Goal: Find contact information: Find contact information

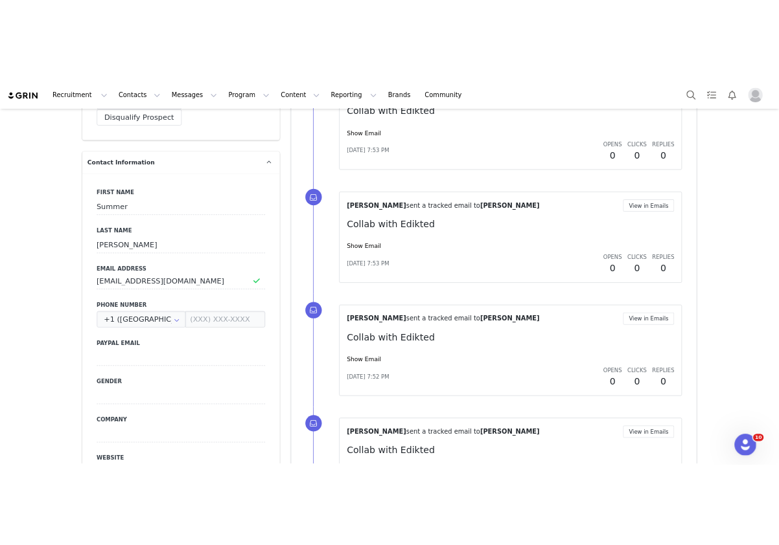
scroll to position [591, 0]
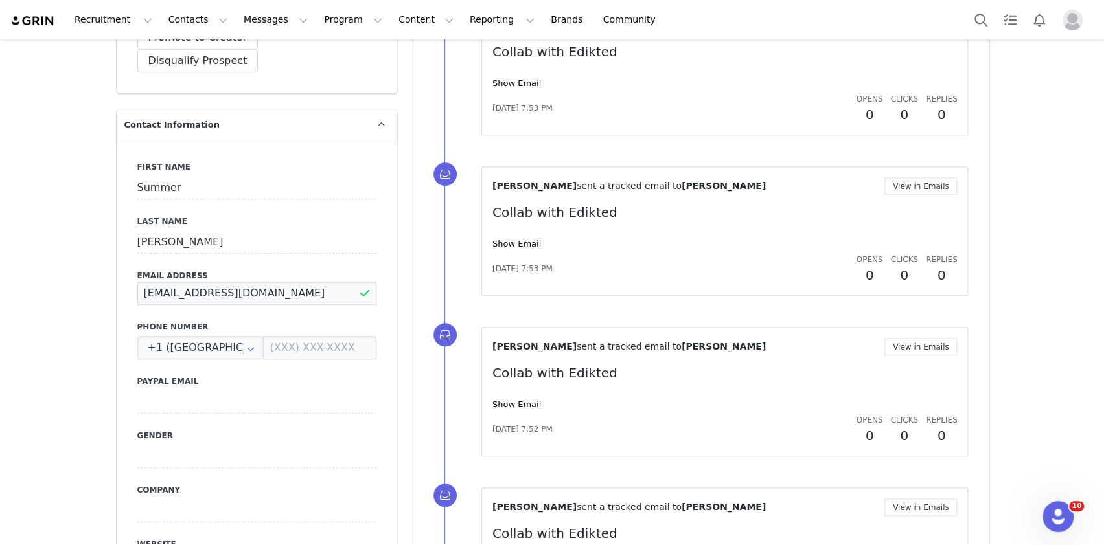
click at [260, 282] on input "srwcollabs@gmail.com" at bounding box center [256, 293] width 239 height 23
